Goal: Check status: Check status

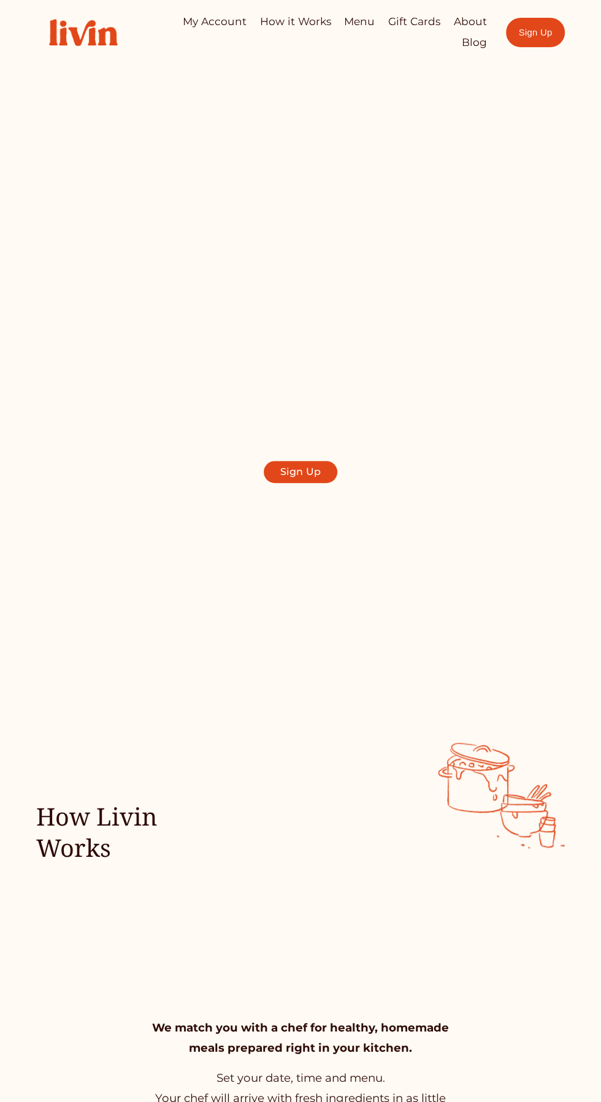
click at [0, 0] on div at bounding box center [0, 0] width 0 height 0
click at [247, 368] on link "My Account" at bounding box center [300, 386] width 215 height 36
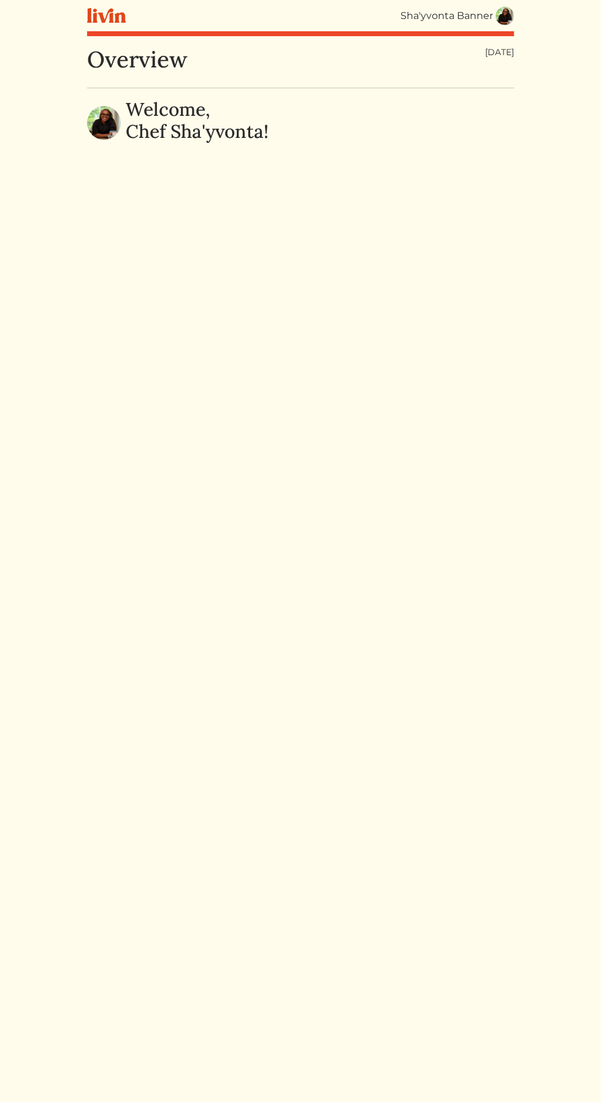
click at [505, 21] on img at bounding box center [504, 16] width 18 height 18
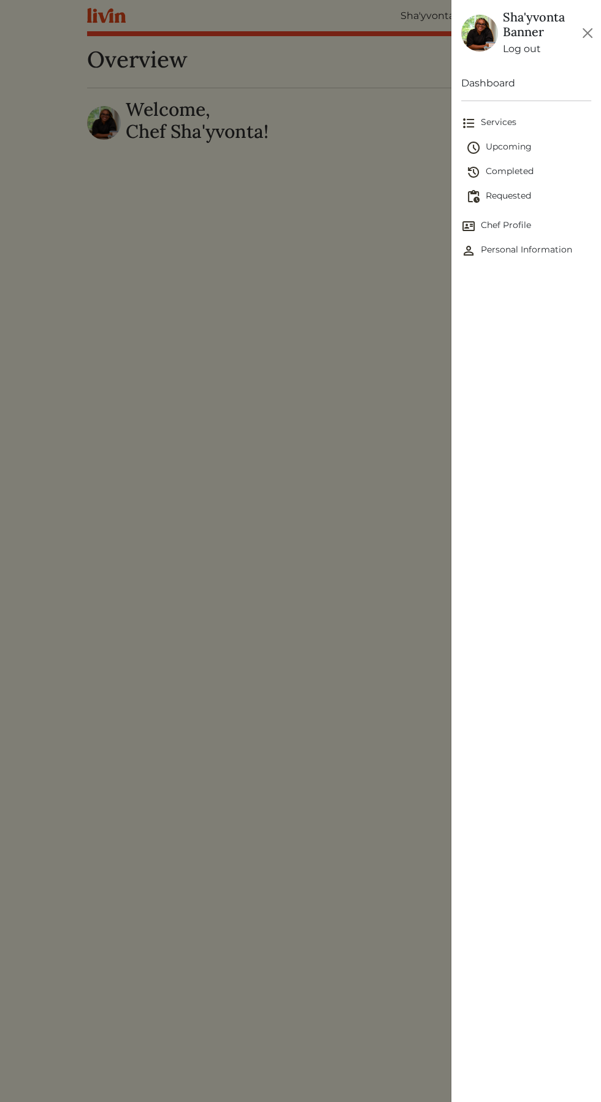
click at [534, 195] on span "Requested" at bounding box center [528, 196] width 125 height 15
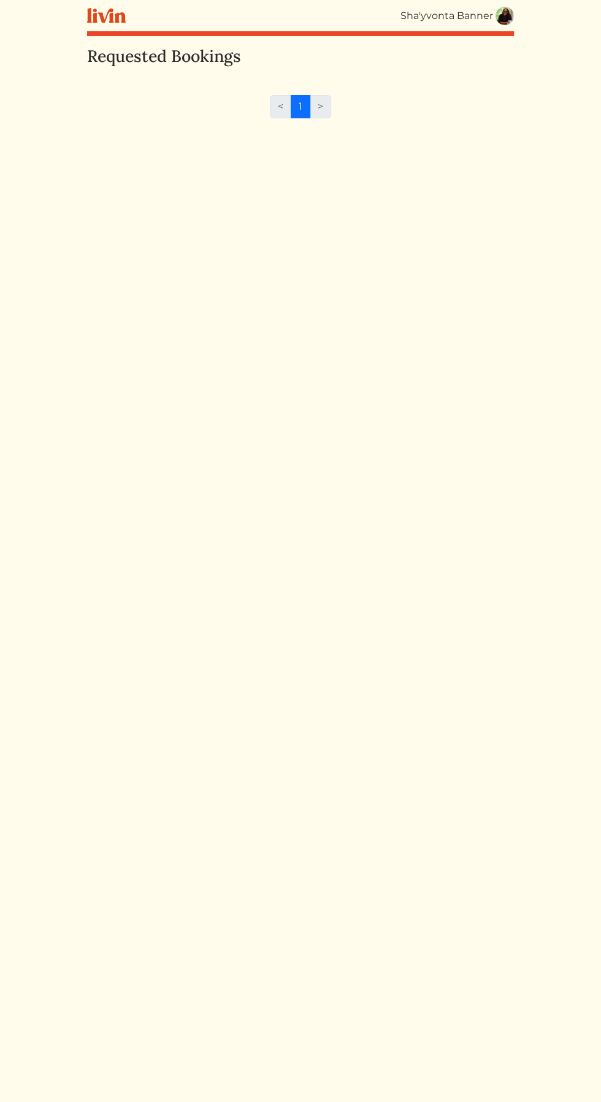
click at [504, 17] on img at bounding box center [504, 16] width 18 height 18
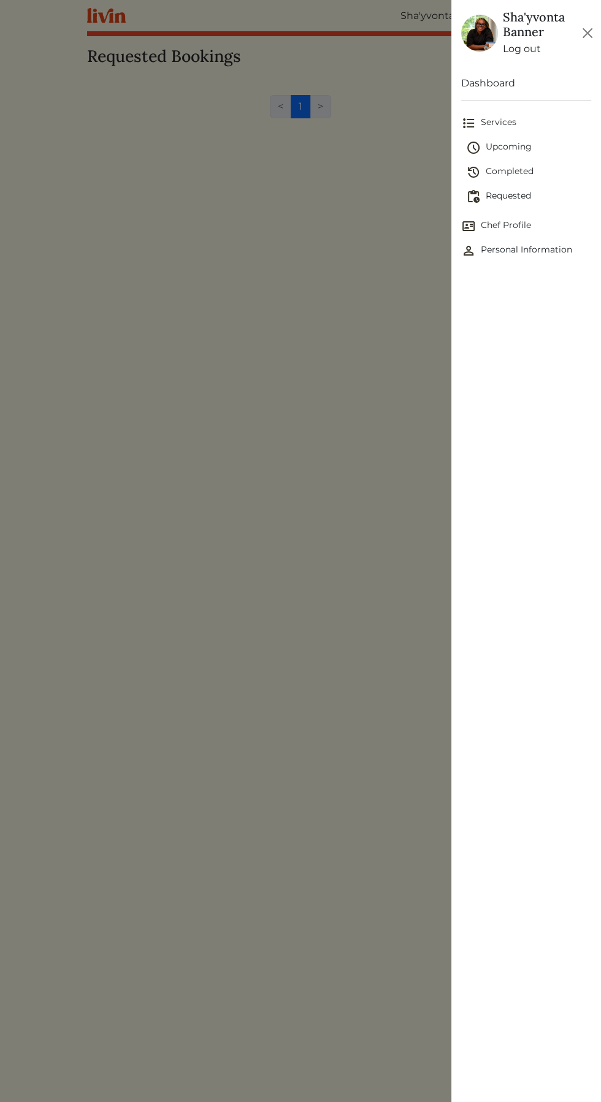
click at [516, 146] on span "Upcoming" at bounding box center [528, 147] width 125 height 15
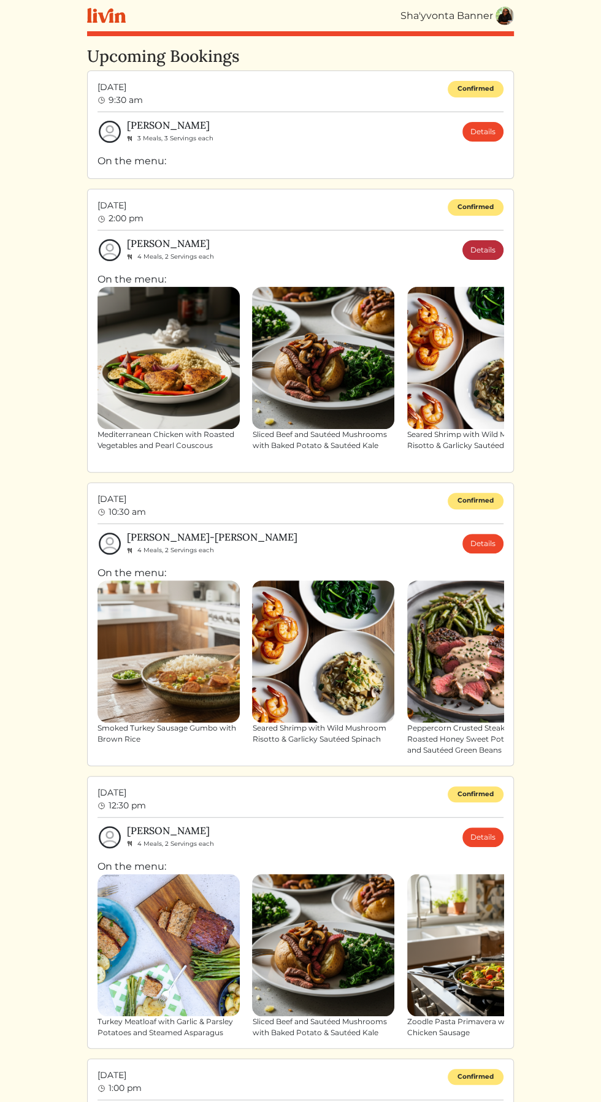
click at [500, 251] on link "Details" at bounding box center [482, 250] width 41 height 20
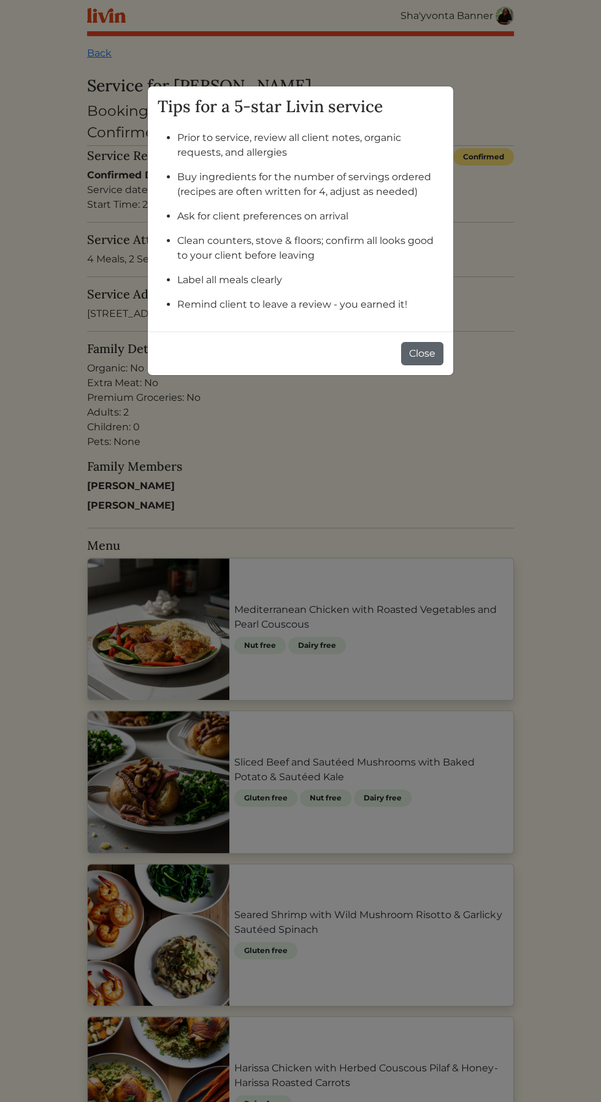
click at [422, 353] on button "Close" at bounding box center [422, 353] width 42 height 23
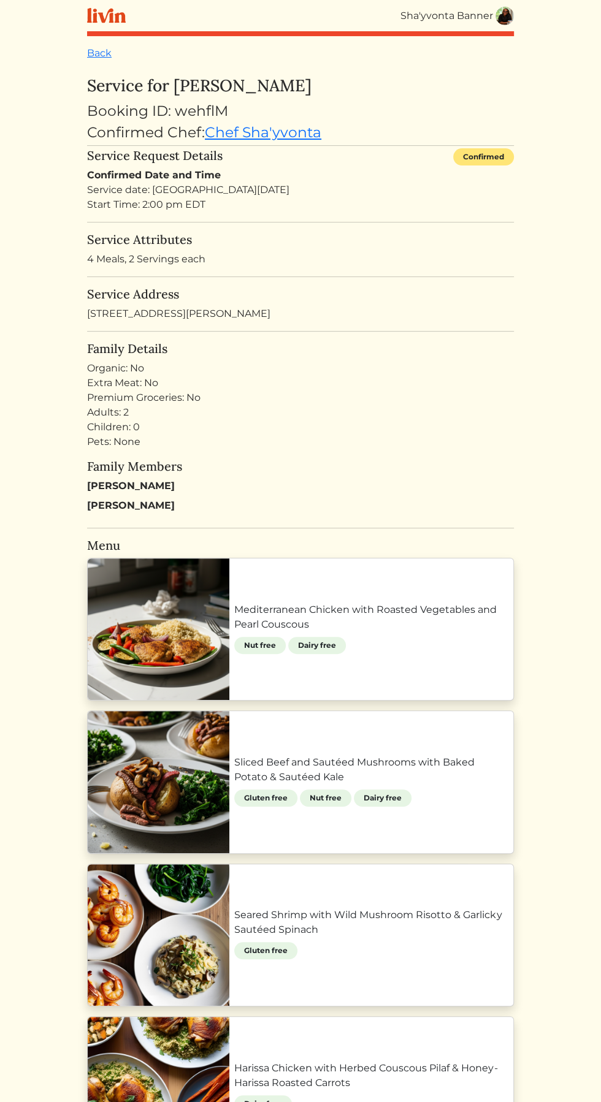
copy div "760 Sara Meadow Rd Loganville, GA 30052 United States"
